Goal: Information Seeking & Learning: Learn about a topic

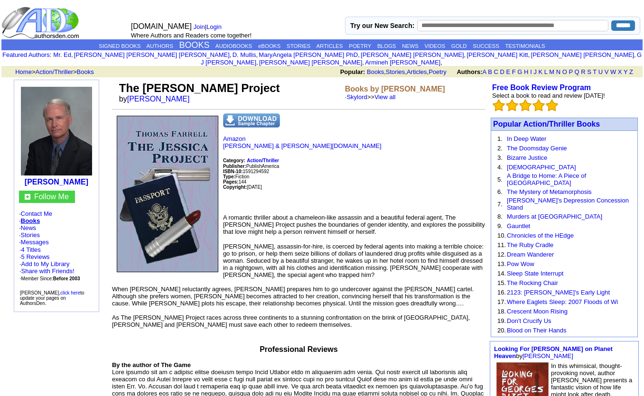
click at [36, 232] on link "Stories" at bounding box center [30, 235] width 19 height 7
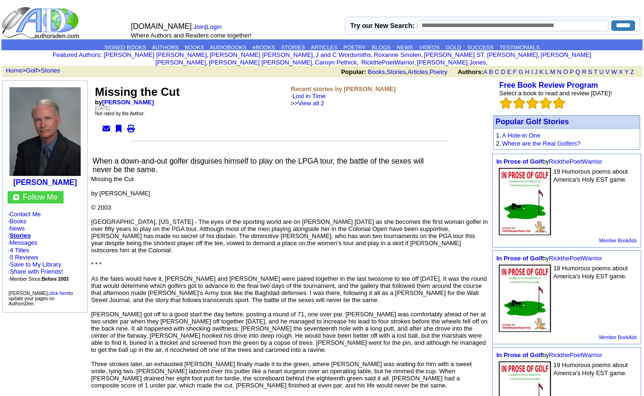
click at [324, 100] on link "View all 2" at bounding box center [311, 103] width 26 height 7
click at [25, 218] on link "Books" at bounding box center [17, 221] width 17 height 7
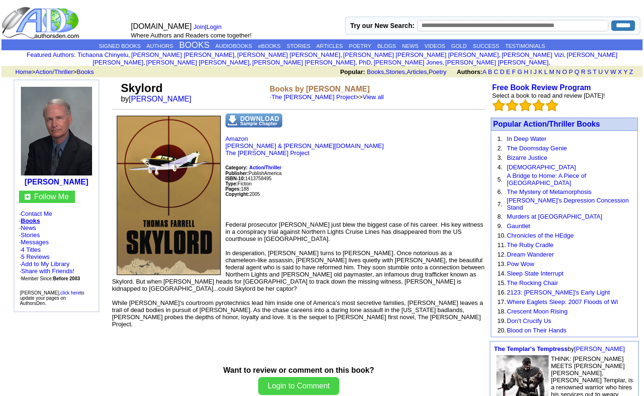
click at [363, 94] on link "View all" at bounding box center [373, 97] width 21 height 7
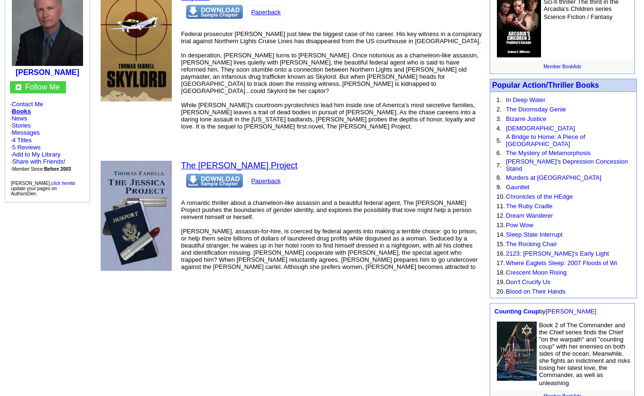
scroll to position [0, 0]
